Goal: Task Accomplishment & Management: Use online tool/utility

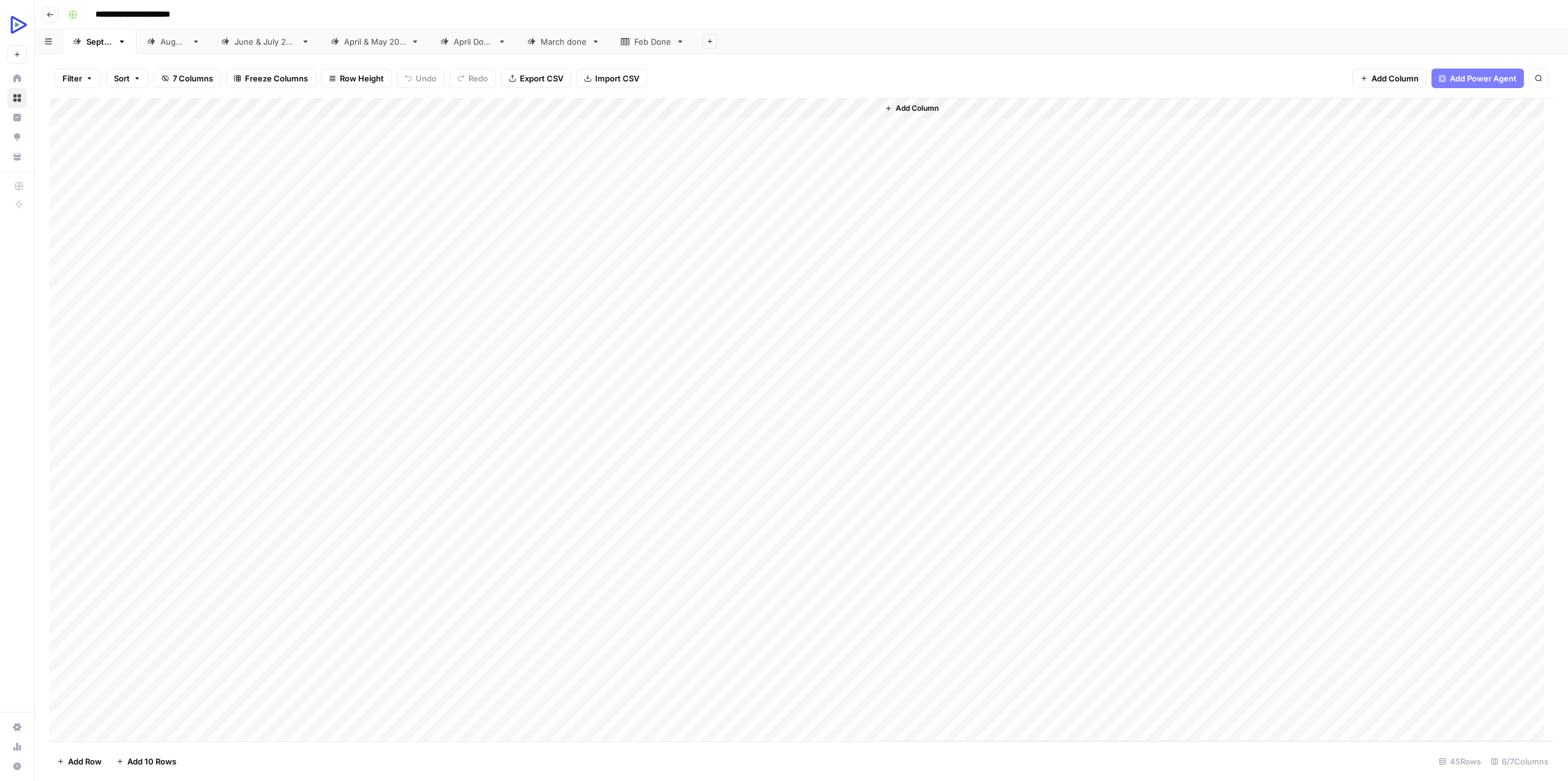
drag, startPoint x: 839, startPoint y: 414, endPoint x: 106, endPoint y: 391, distance: 733.4
click at [106, 391] on div "Add Column" at bounding box center [802, 419] width 1504 height 643
click at [954, 442] on div "Add Column" at bounding box center [1215, 419] width 676 height 643
click at [209, 437] on div "Add Column" at bounding box center [801, 419] width 1503 height 643
